Goal: Task Accomplishment & Management: Manage account settings

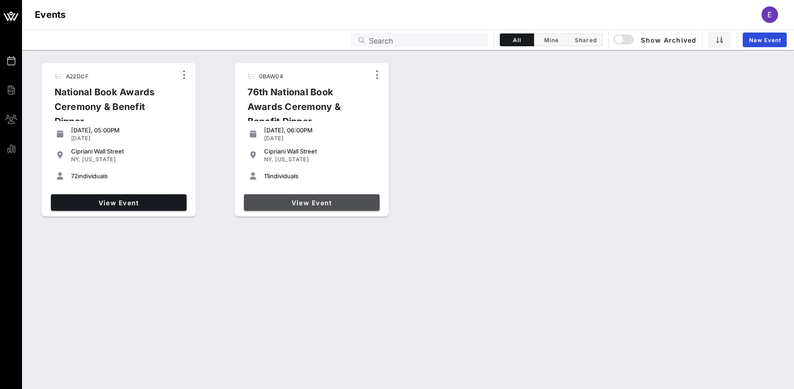
click at [314, 204] on span "View Event" at bounding box center [312, 203] width 128 height 8
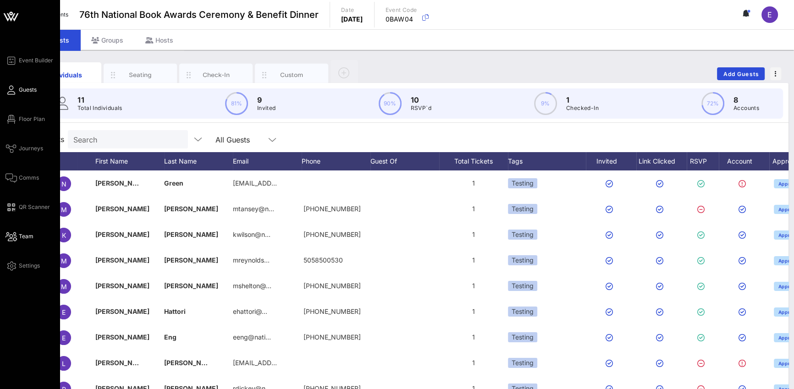
click at [6, 238] on icon at bounding box center [11, 236] width 11 height 1
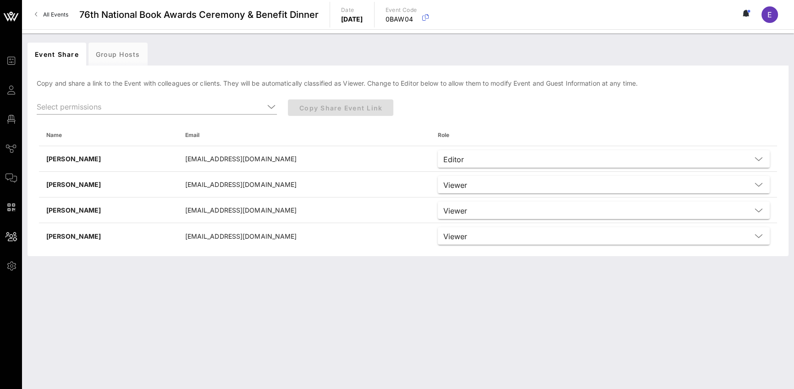
click at [219, 275] on div "Event Share Group Hosts [PERSON_NAME] and share a link to the Event with collea…" at bounding box center [408, 211] width 772 height 356
click at [274, 284] on div "Event Share Group Hosts [PERSON_NAME] and share a link to the Event with collea…" at bounding box center [408, 211] width 772 height 356
click at [61, 19] on link "All Events" at bounding box center [51, 14] width 44 height 15
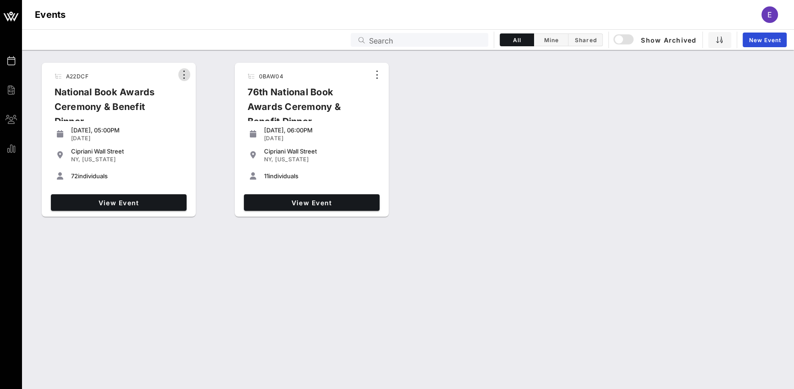
click at [181, 74] on icon "button" at bounding box center [184, 74] width 11 height 11
click at [150, 199] on span "View Event" at bounding box center [119, 203] width 128 height 8
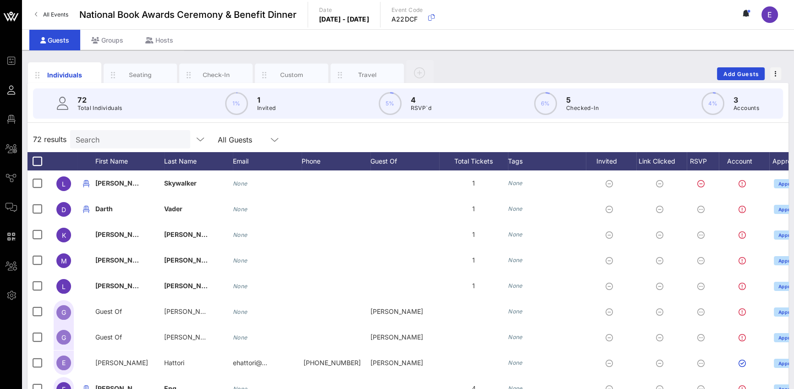
click at [257, 17] on span "National Book Awards Ceremony & Benefit Dinner" at bounding box center [187, 15] width 217 height 14
click at [149, 11] on span "National Book Awards Ceremony & Benefit Dinner" at bounding box center [187, 15] width 217 height 14
click at [111, 17] on span "National Book Awards Ceremony & Benefit Dinner" at bounding box center [187, 15] width 217 height 14
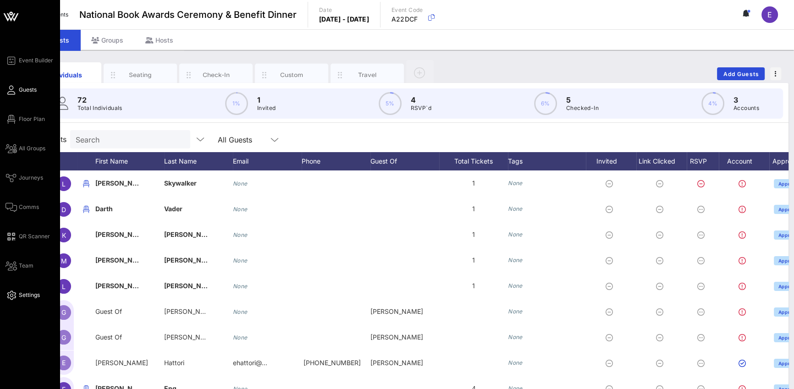
click at [25, 298] on span "Settings" at bounding box center [29, 295] width 21 height 8
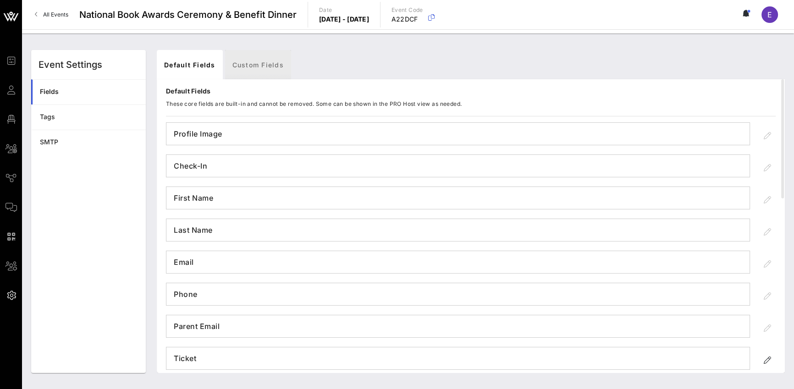
click at [241, 70] on link "Custom Fields" at bounding box center [258, 64] width 66 height 29
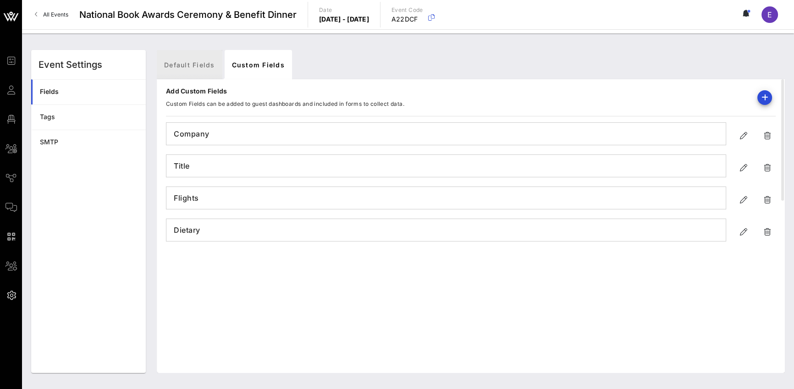
click at [177, 66] on link "Default Fields" at bounding box center [190, 64] width 66 height 29
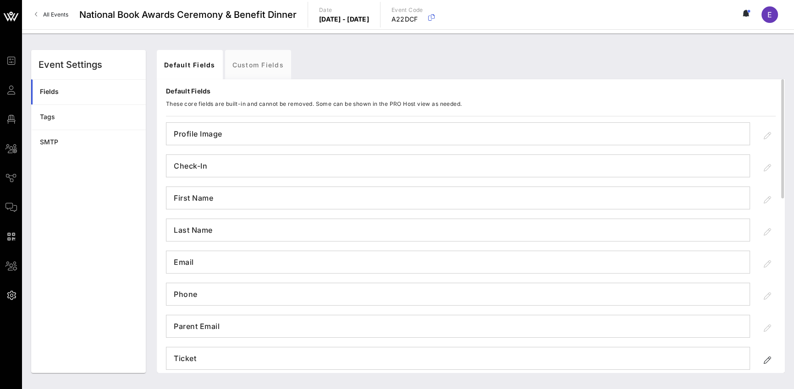
click at [127, 6] on div "All Events National Book Awards Ceremony & Benefit Dinner Date [DATE] - [DATE] …" at bounding box center [408, 14] width 772 height 29
click at [127, 11] on span "National Book Awards Ceremony & Benefit Dinner" at bounding box center [187, 15] width 217 height 14
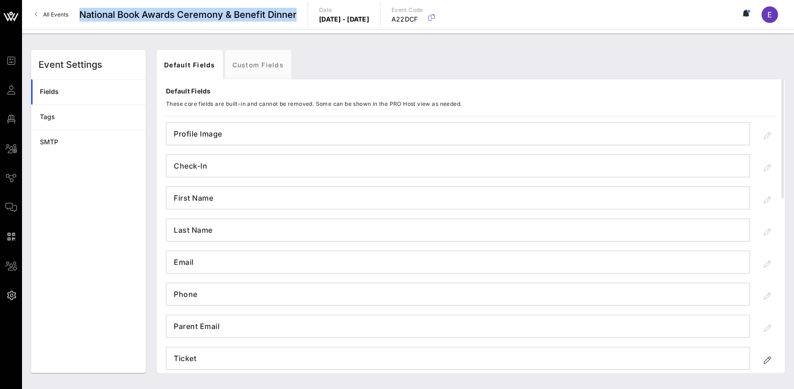
click at [127, 11] on span "National Book Awards Ceremony & Benefit Dinner" at bounding box center [187, 15] width 217 height 14
click at [746, 14] on icon at bounding box center [744, 14] width 2 height 6
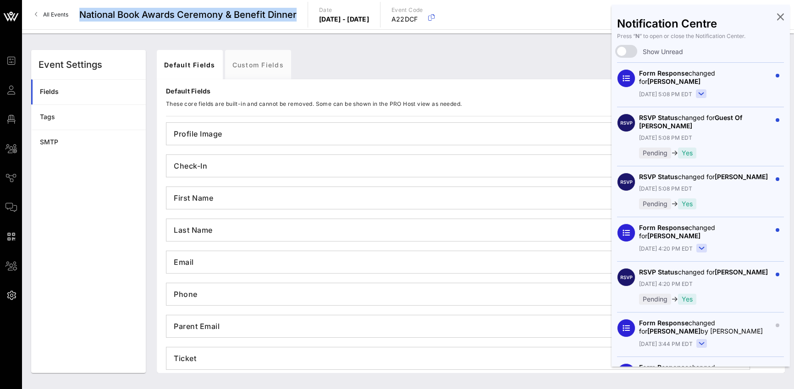
click at [777, 16] on icon at bounding box center [780, 17] width 7 height 2
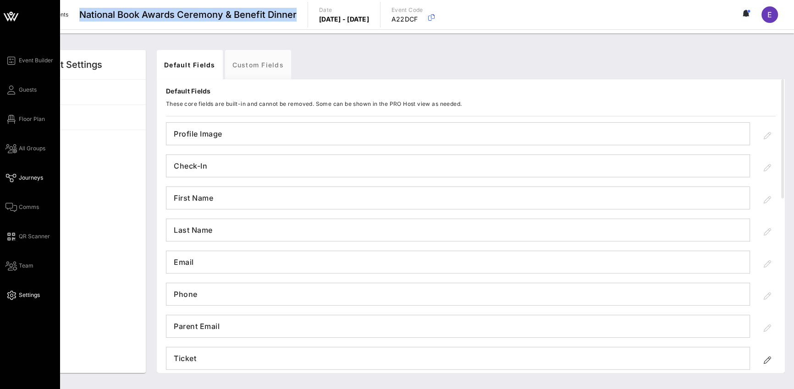
click at [19, 176] on span "Journeys" at bounding box center [31, 178] width 24 height 8
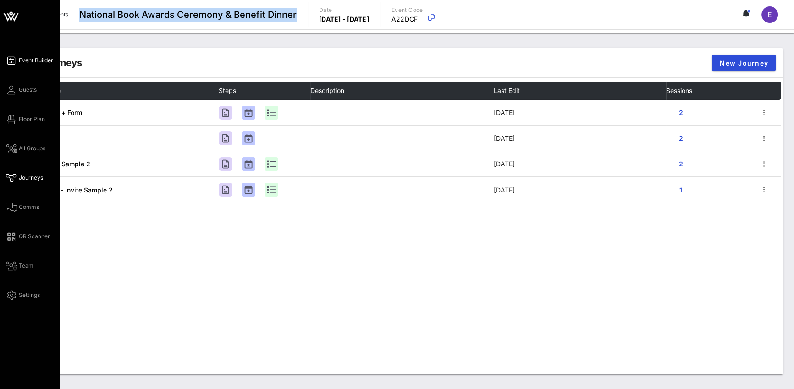
click at [26, 57] on span "Event Builder" at bounding box center [36, 60] width 34 height 8
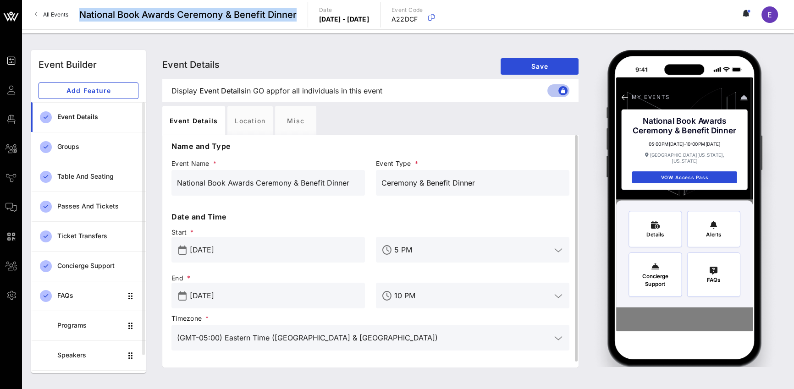
click at [245, 186] on input "National Book Awards Ceremony & Benefit Dinner" at bounding box center [268, 183] width 183 height 15
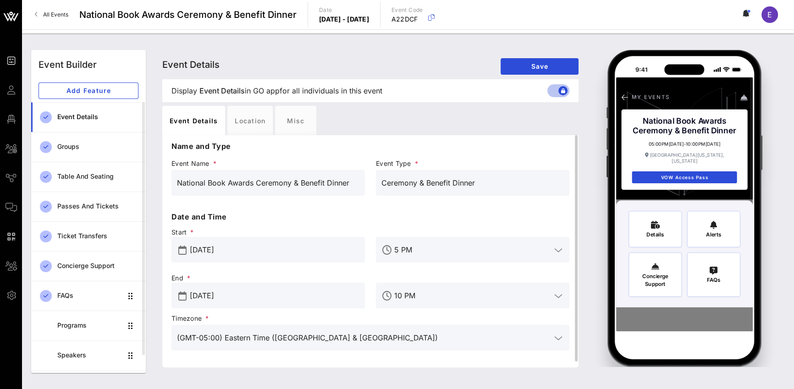
click at [200, 185] on input "National Book Awards Ceremony & Benefit Dinner" at bounding box center [268, 183] width 183 height 15
click at [176, 183] on div "National Book Awards Ceremony & Benefit Dinner" at bounding box center [269, 183] width 194 height 26
click at [191, 186] on input "National Book Awards Ceremony & Benefit Dinner" at bounding box center [268, 183] width 183 height 15
click at [208, 184] on input "National Book Awards Ceremony & Benefit Dinner" at bounding box center [268, 183] width 183 height 15
click at [276, 183] on input "National Book Awards Ceremony & Benefit Dinner" at bounding box center [268, 183] width 183 height 15
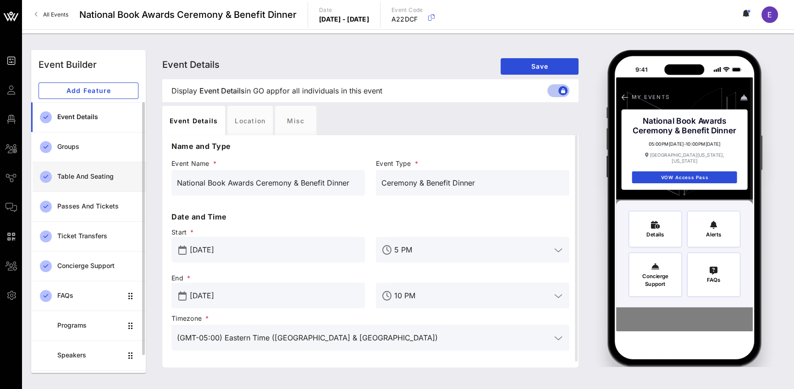
drag, startPoint x: 253, startPoint y: 182, endPoint x: 125, endPoint y: 182, distance: 127.9
click at [125, 182] on div "Event Builder Add Feature Event Details Groups Table and Seating Passes and Tic…" at bounding box center [408, 211] width 765 height 334
type input "DEMO NBA Ceremony & Benefit Dinner"
click at [525, 70] on button "Save" at bounding box center [540, 66] width 78 height 17
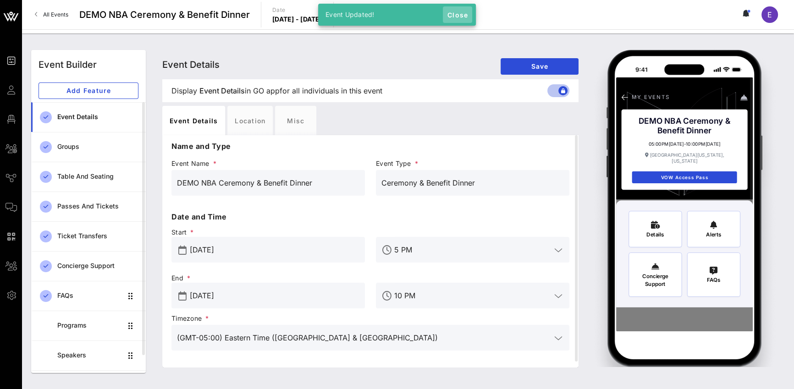
click at [461, 14] on span "Close" at bounding box center [458, 15] width 22 height 8
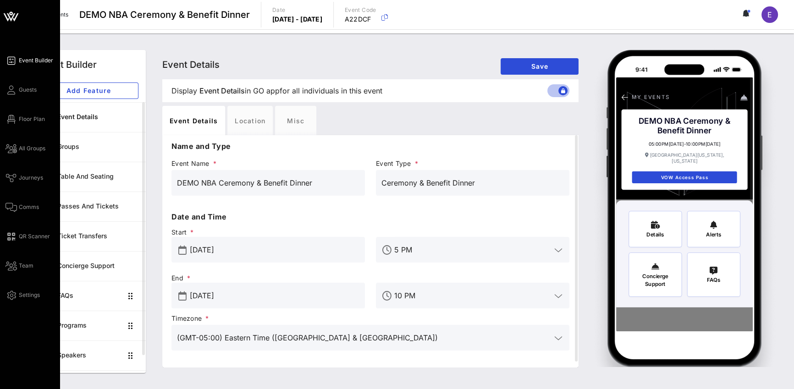
click at [12, 61] on icon at bounding box center [11, 60] width 11 height 1
click at [11, 18] on icon at bounding box center [11, 17] width 22 height 22
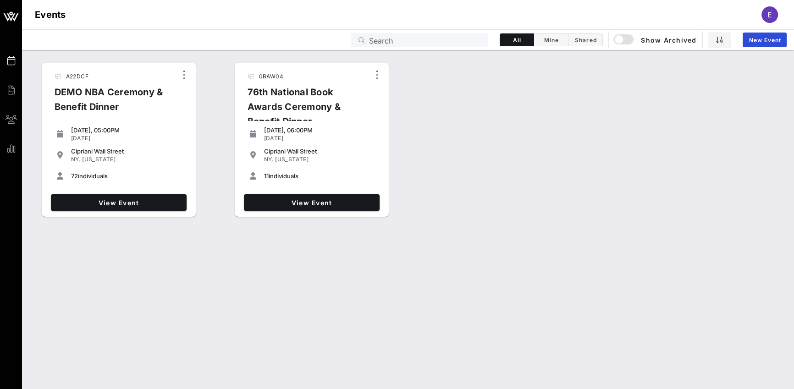
click at [134, 289] on div "A22DCF DEMO NBA Ceremony & Benefit Dinner [DATE], 05:00PM [DATE] [GEOGRAPHIC_DA…" at bounding box center [408, 219] width 772 height 339
click at [298, 202] on span "View Event" at bounding box center [312, 203] width 128 height 8
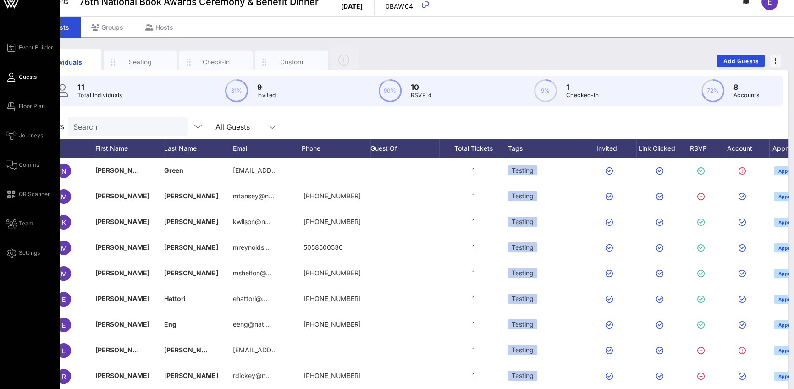
scroll to position [13, 0]
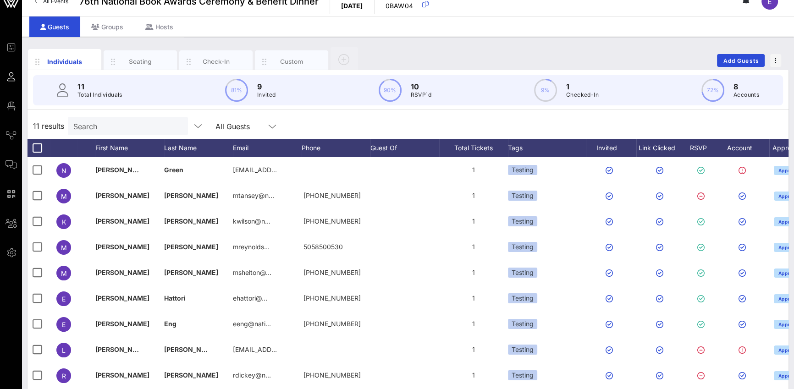
click at [55, 3] on span "All Events" at bounding box center [55, 1] width 25 height 7
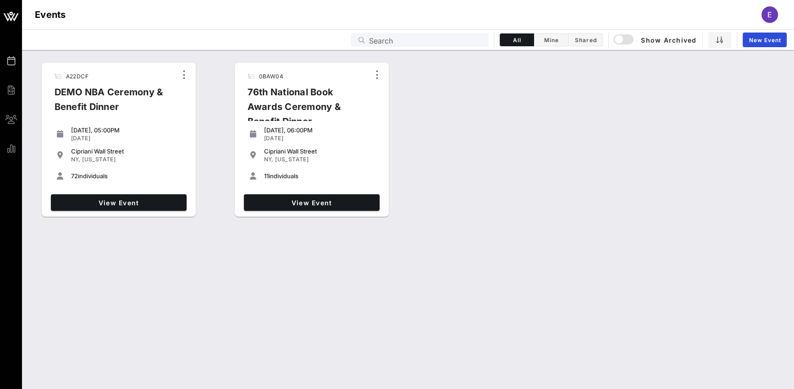
click at [275, 95] on div "76th National Book Awards Ceremony & Benefit Dinner" at bounding box center [304, 110] width 129 height 51
drag, startPoint x: 278, startPoint y: 93, endPoint x: 287, endPoint y: 111, distance: 20.7
click at [287, 111] on div "76th National Book Awards Ceremony & Benefit Dinner" at bounding box center [304, 110] width 129 height 51
click at [289, 103] on div "76th National Book Awards Ceremony & Benefit Dinner" at bounding box center [304, 110] width 129 height 51
click at [299, 200] on span "View Event" at bounding box center [312, 203] width 128 height 8
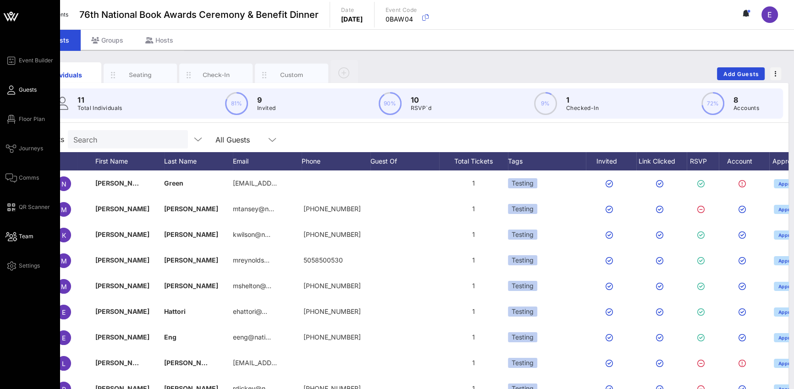
click at [13, 238] on icon at bounding box center [11, 236] width 11 height 1
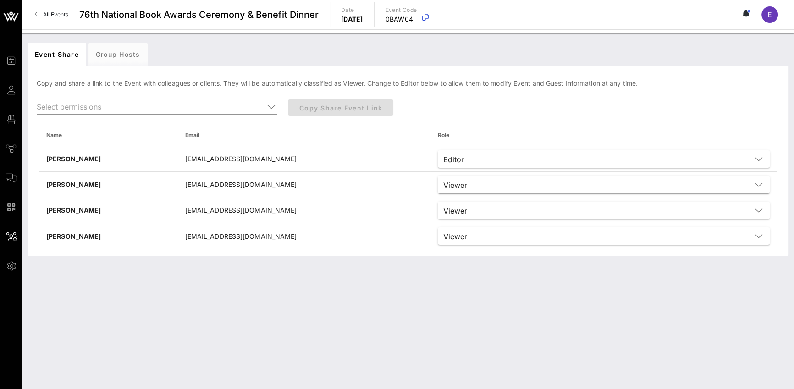
click at [565, 286] on div "Event Share Group Hosts [PERSON_NAME] and share a link to the Event with collea…" at bounding box center [408, 211] width 772 height 356
click at [741, 15] on button at bounding box center [746, 15] width 19 height 16
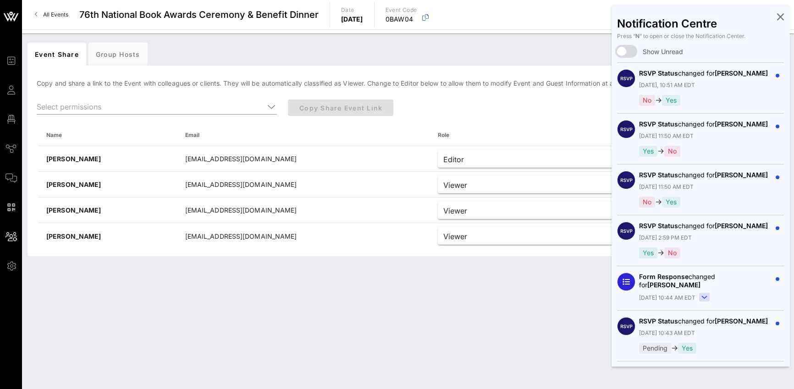
click at [777, 17] on icon at bounding box center [780, 17] width 7 height 2
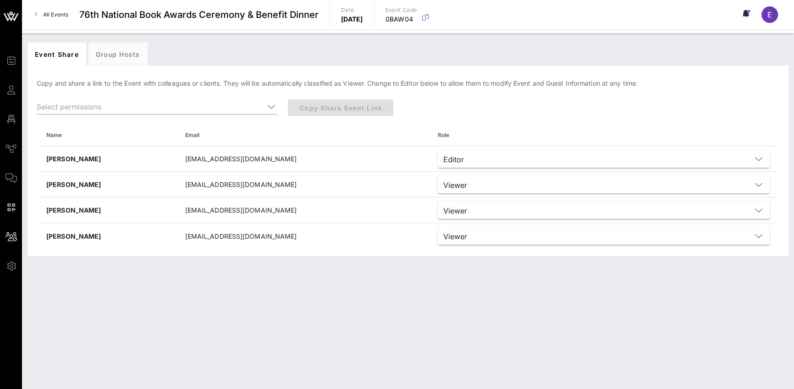
click at [693, 11] on div "All Events 76th National Book Awards Ceremony & Benefit Dinner Date [DATE] Even…" at bounding box center [408, 14] width 772 height 29
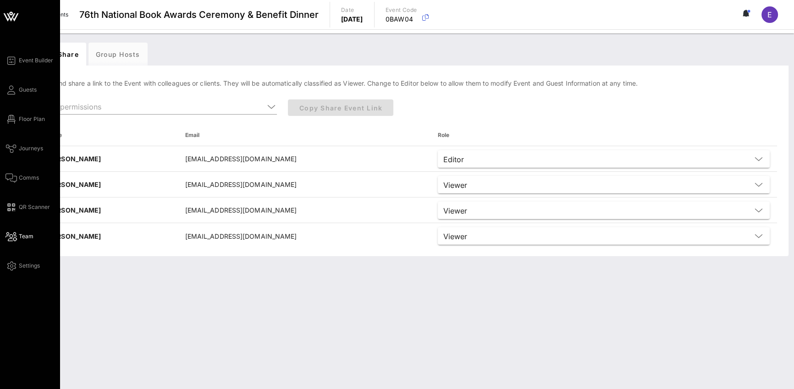
click at [17, 24] on icon at bounding box center [11, 17] width 22 height 22
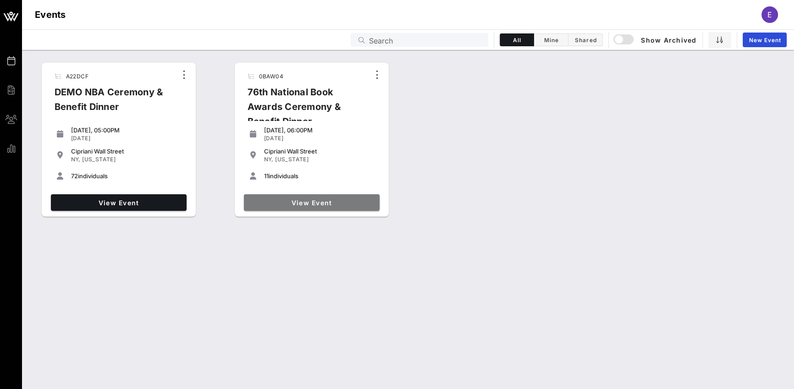
click at [310, 204] on span "View Event" at bounding box center [312, 203] width 128 height 8
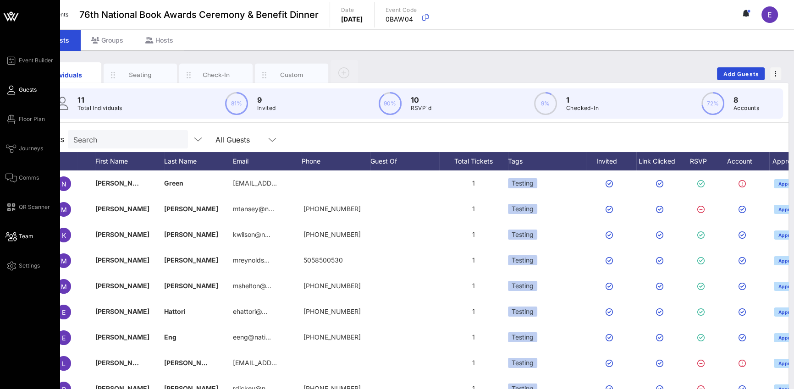
click at [11, 238] on icon at bounding box center [11, 236] width 11 height 1
